Goal: Transaction & Acquisition: Purchase product/service

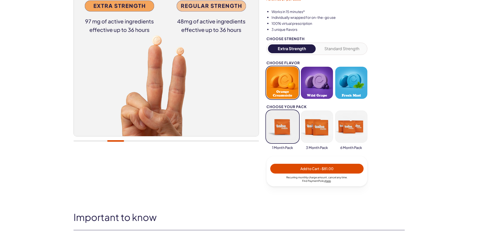
scroll to position [75, 0]
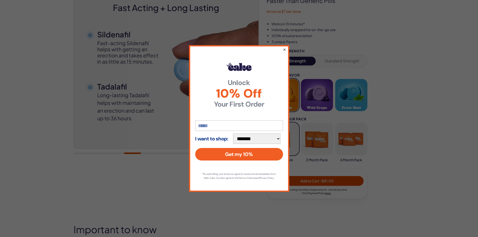
click at [284, 49] on button "×" at bounding box center [283, 49] width 3 height 6
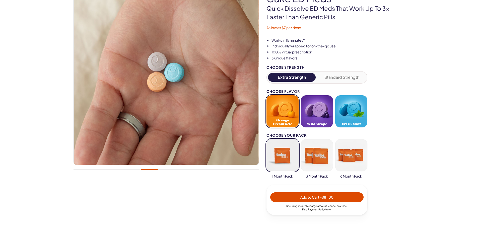
scroll to position [50, 0]
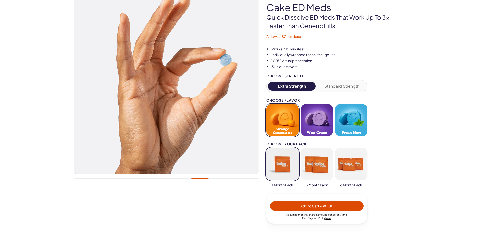
click at [337, 173] on button "button" at bounding box center [351, 164] width 32 height 32
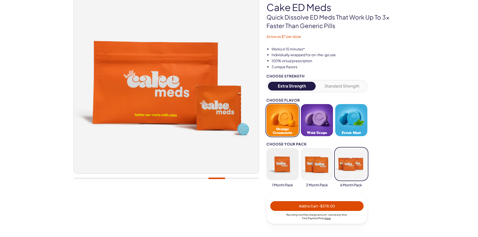
click at [317, 173] on button "button" at bounding box center [317, 164] width 32 height 32
click at [289, 173] on button "button" at bounding box center [282, 164] width 32 height 32
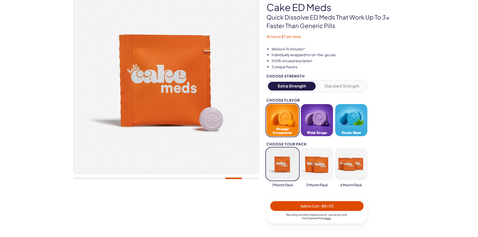
click at [316, 169] on button "button" at bounding box center [317, 164] width 32 height 32
click at [286, 169] on button "button" at bounding box center [282, 164] width 32 height 32
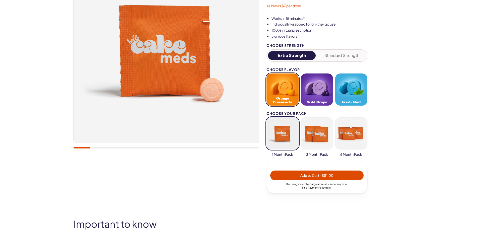
scroll to position [0, 0]
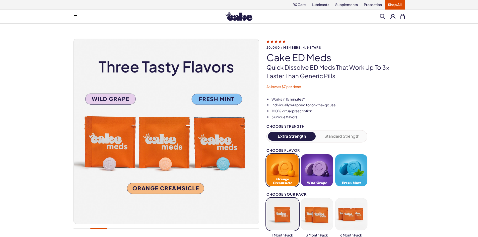
click at [392, 17] on button at bounding box center [392, 16] width 5 height 5
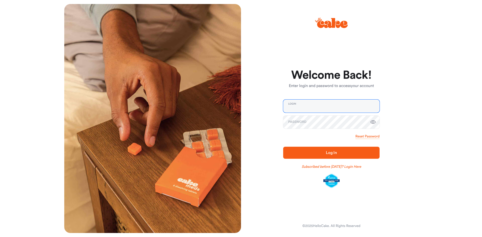
click at [304, 109] on input "email" at bounding box center [331, 106] width 96 height 13
type input "**********"
click at [318, 155] on span "Log In" at bounding box center [331, 153] width 80 height 6
